Goal: Task Accomplishment & Management: Use online tool/utility

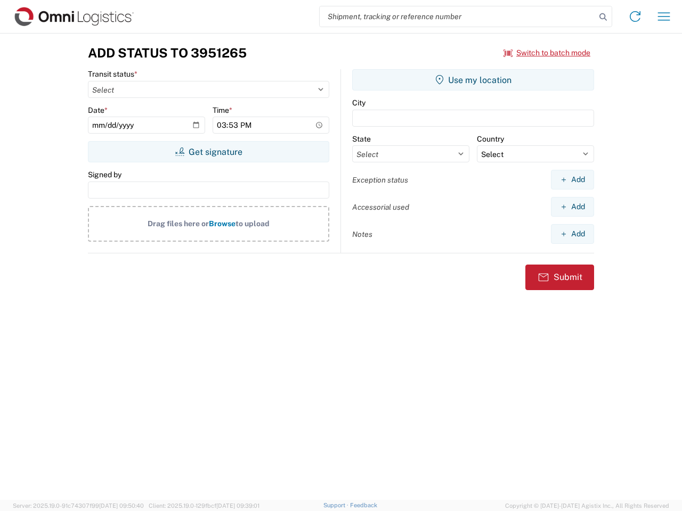
click at [457, 17] on input "search" at bounding box center [458, 16] width 276 height 20
click at [603, 17] on icon at bounding box center [602, 17] width 15 height 15
click at [635, 17] on icon at bounding box center [634, 16] width 17 height 17
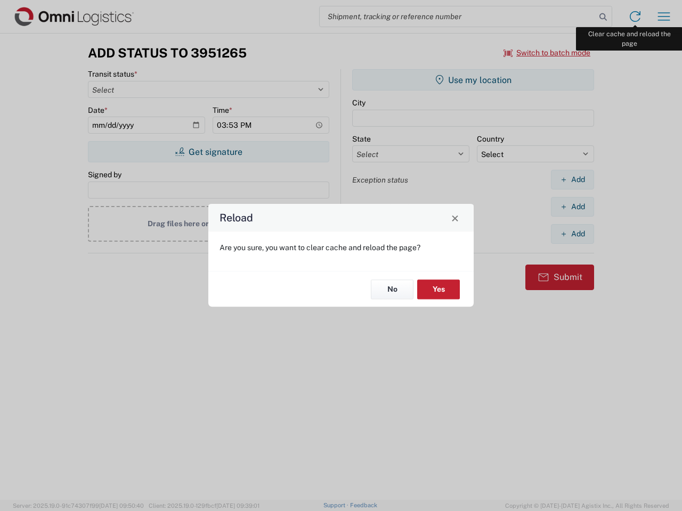
click at [664, 17] on div "Reload Are you sure, you want to clear cache and reload the page? No Yes" at bounding box center [341, 255] width 682 height 511
click at [547, 53] on div "Reload Are you sure, you want to clear cache and reload the page? No Yes" at bounding box center [341, 255] width 682 height 511
click at [208, 152] on div "Reload Are you sure, you want to clear cache and reload the page? No Yes" at bounding box center [341, 255] width 682 height 511
click at [473, 80] on div "Reload Are you sure, you want to clear cache and reload the page? No Yes" at bounding box center [341, 255] width 682 height 511
click at [572, 179] on div "Reload Are you sure, you want to clear cache and reload the page? No Yes" at bounding box center [341, 255] width 682 height 511
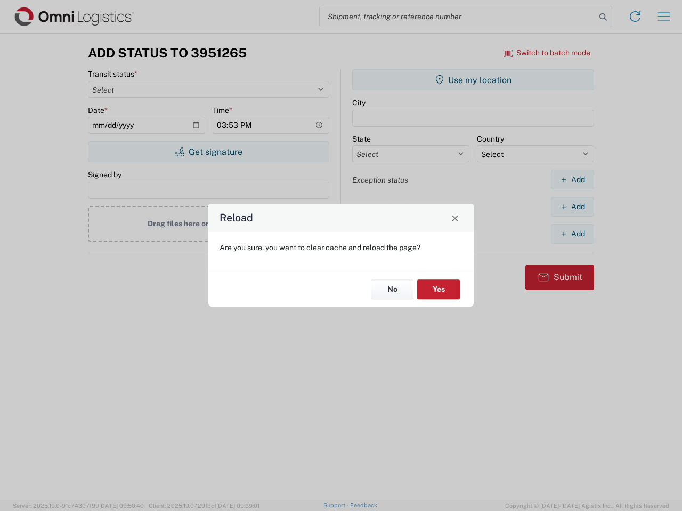
click at [572, 207] on div "Reload Are you sure, you want to clear cache and reload the page? No Yes" at bounding box center [341, 255] width 682 height 511
click at [572, 234] on div "Reload Are you sure, you want to clear cache and reload the page? No Yes" at bounding box center [341, 255] width 682 height 511
